Goal: Transaction & Acquisition: Purchase product/service

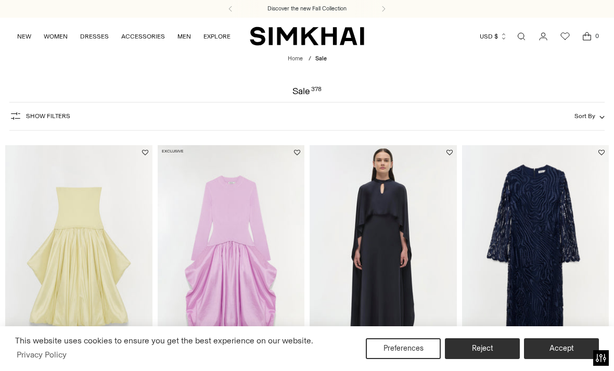
click at [519, 36] on link "Open search modal" at bounding box center [521, 36] width 21 height 21
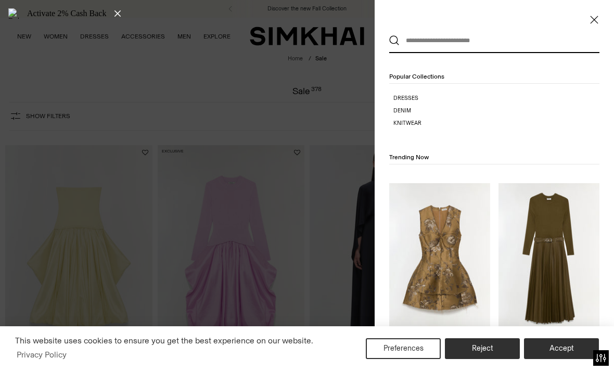
click at [460, 39] on input "text" at bounding box center [492, 40] width 185 height 23
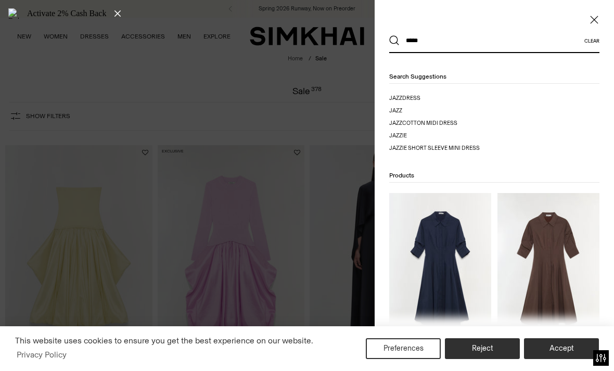
type input "****"
click at [416, 95] on span "dress" at bounding box center [411, 98] width 18 height 7
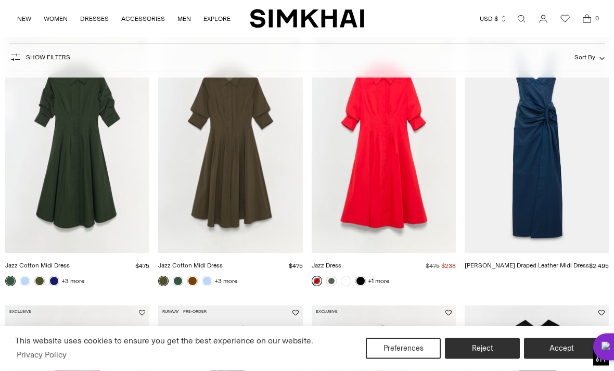
scroll to position [704, 0]
click at [341, 262] on link "Jazz Dress" at bounding box center [327, 265] width 30 height 7
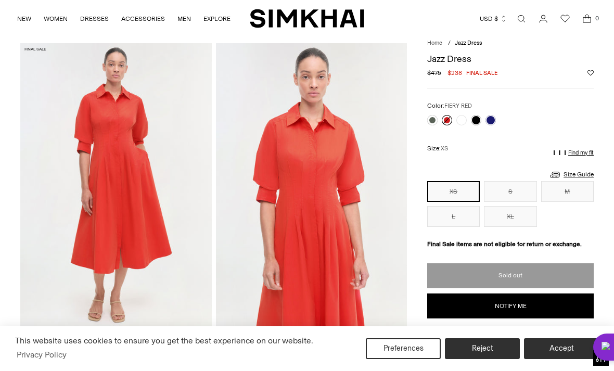
scroll to position [33, 0]
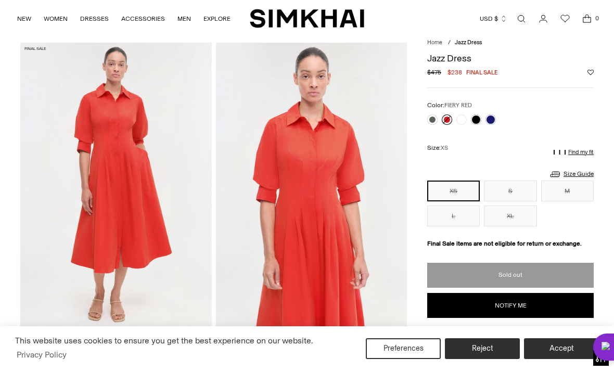
click at [458, 226] on button "L" at bounding box center [453, 216] width 53 height 21
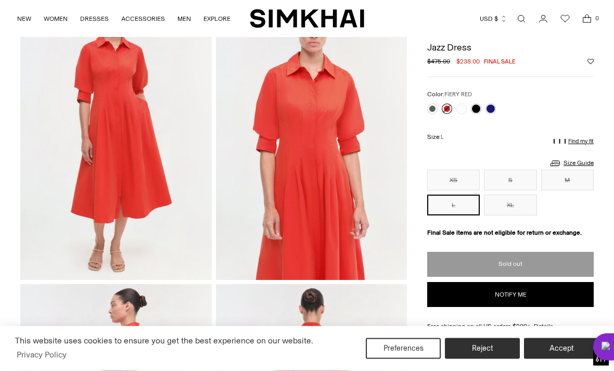
scroll to position [83, 0]
click at [475, 113] on link at bounding box center [476, 109] width 10 height 10
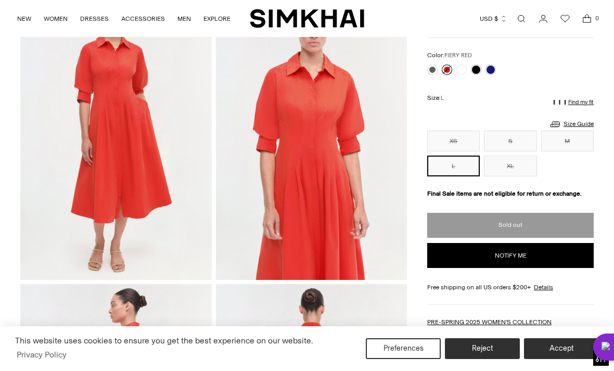
click at [539, 256] on button "Notify me" at bounding box center [510, 255] width 167 height 25
select select "**"
select select "**********"
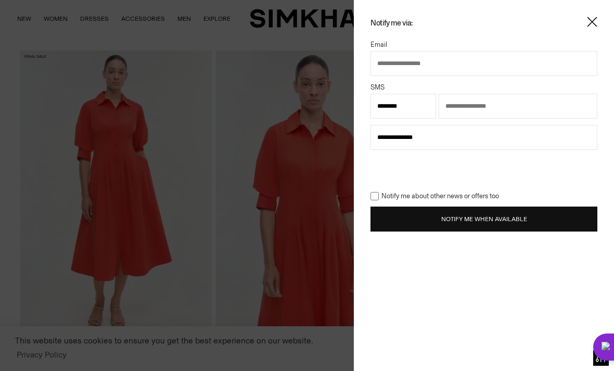
scroll to position [0, 0]
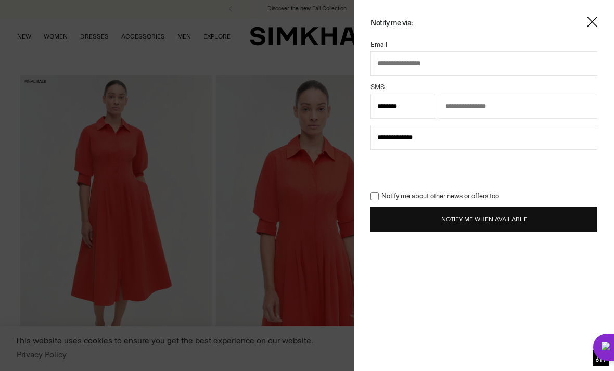
click at [595, 20] on img at bounding box center [592, 22] width 10 height 10
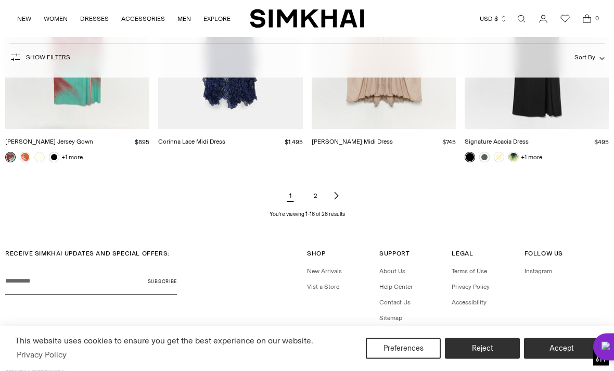
scroll to position [1097, 0]
click at [316, 198] on link "2" at bounding box center [315, 195] width 21 height 21
